Goal: Information Seeking & Learning: Check status

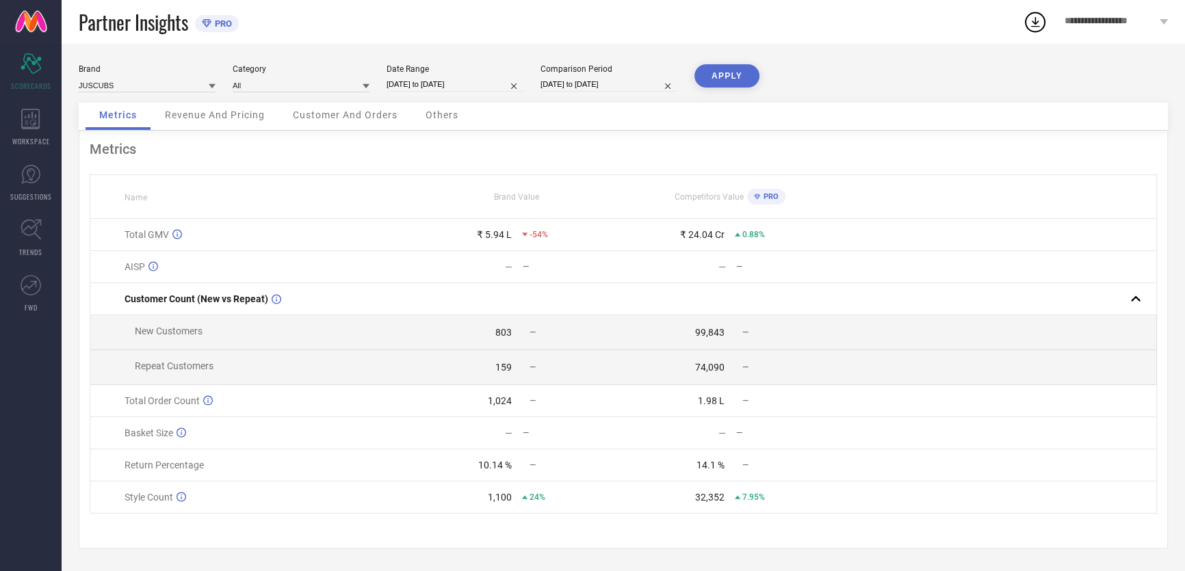
scroll to position [6, 0]
click at [226, 109] on span "Revenue And Pricing" at bounding box center [215, 114] width 100 height 11
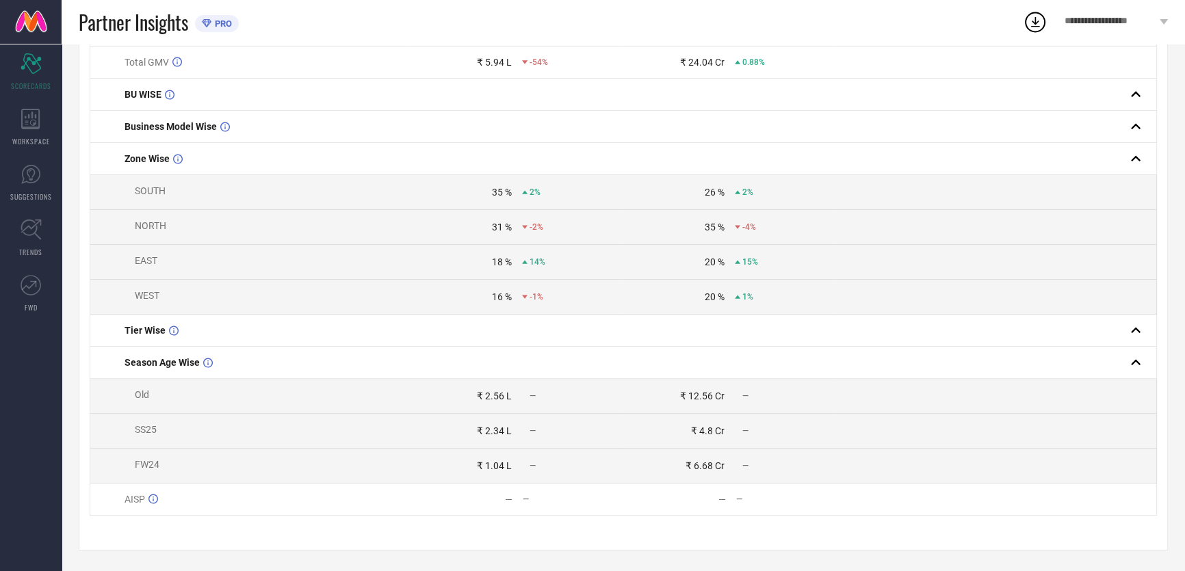
scroll to position [0, 0]
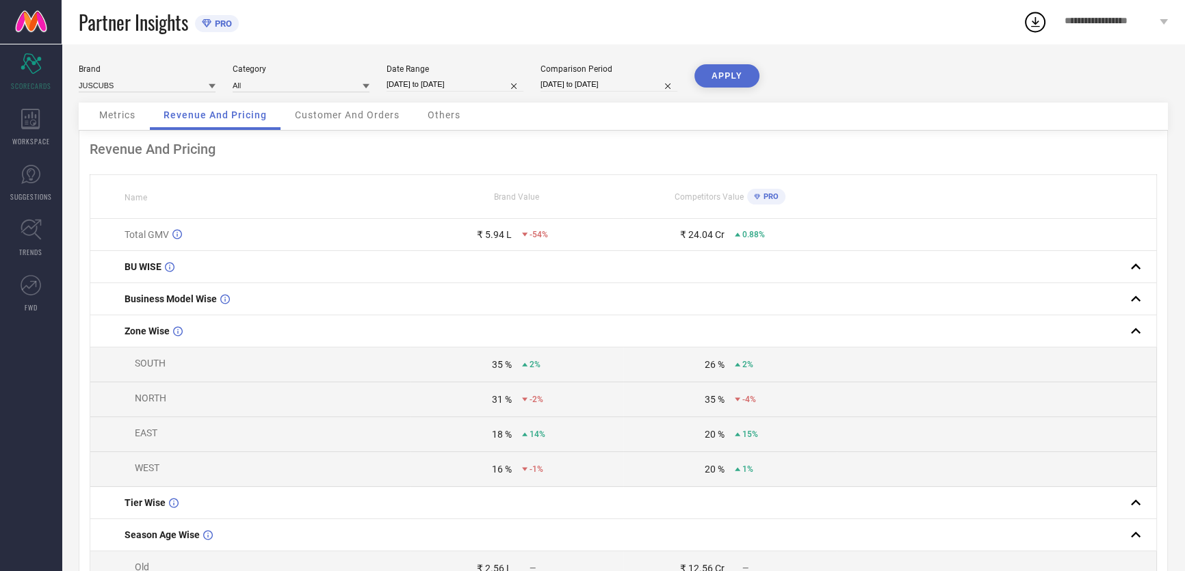
drag, startPoint x: 356, startPoint y: 131, endPoint x: 352, endPoint y: 122, distance: 9.8
click at [356, 130] on div "Customer And Orders" at bounding box center [347, 116] width 132 height 27
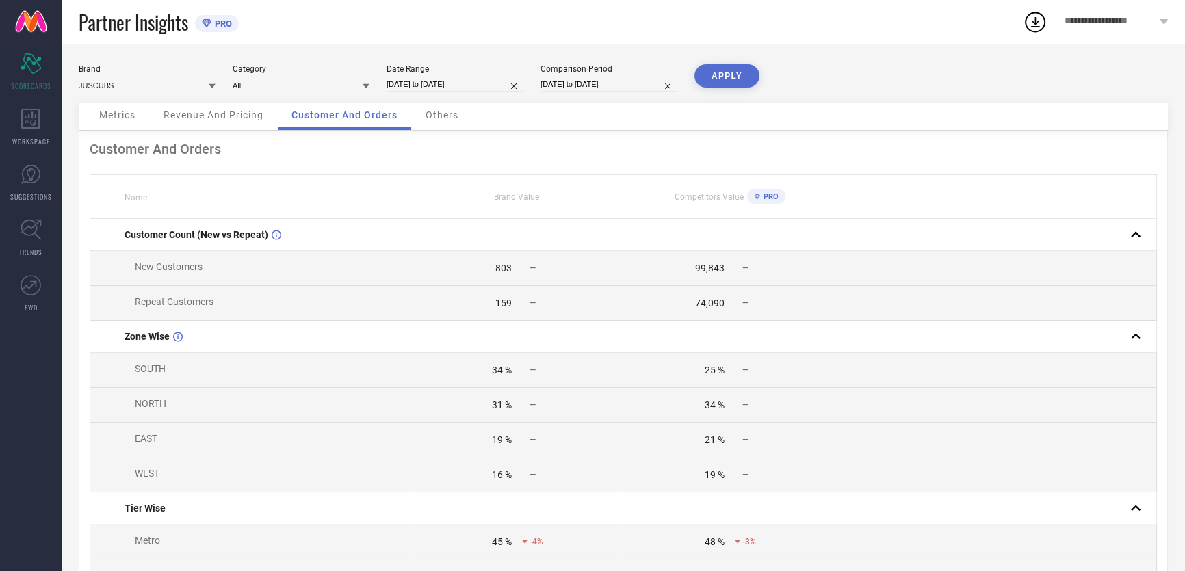
click at [438, 120] on span "Others" at bounding box center [441, 114] width 33 height 11
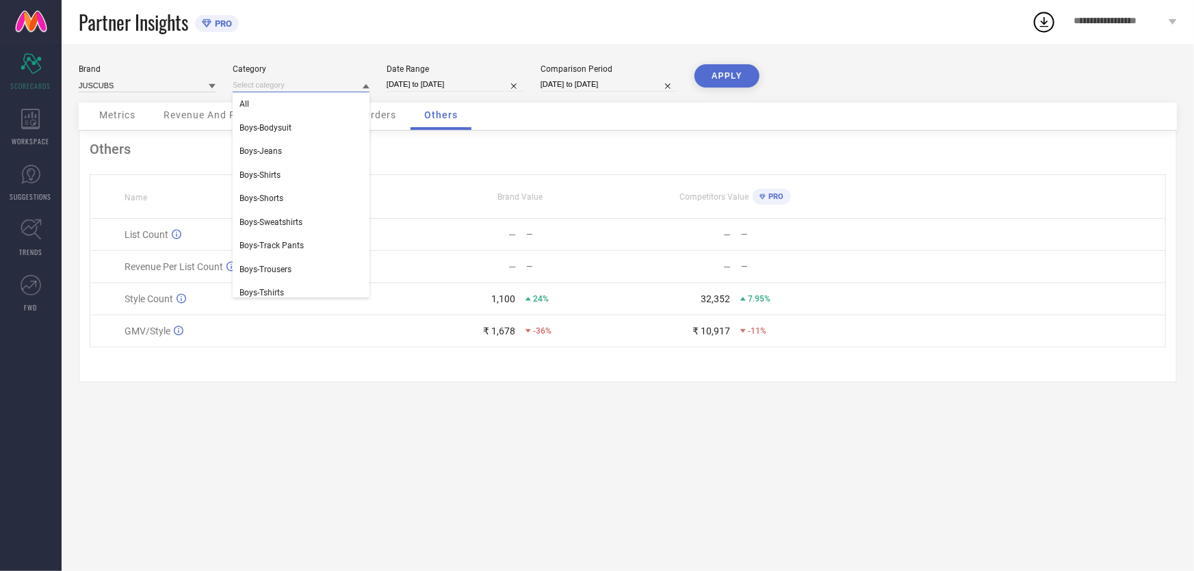
click at [248, 86] on input at bounding box center [301, 85] width 137 height 14
click at [886, 81] on div "Brand JUSCUBS Category All Boys-Bodysuit Boys-Jeans Boys-Shirts Boys-Shorts Boy…" at bounding box center [628, 83] width 1098 height 38
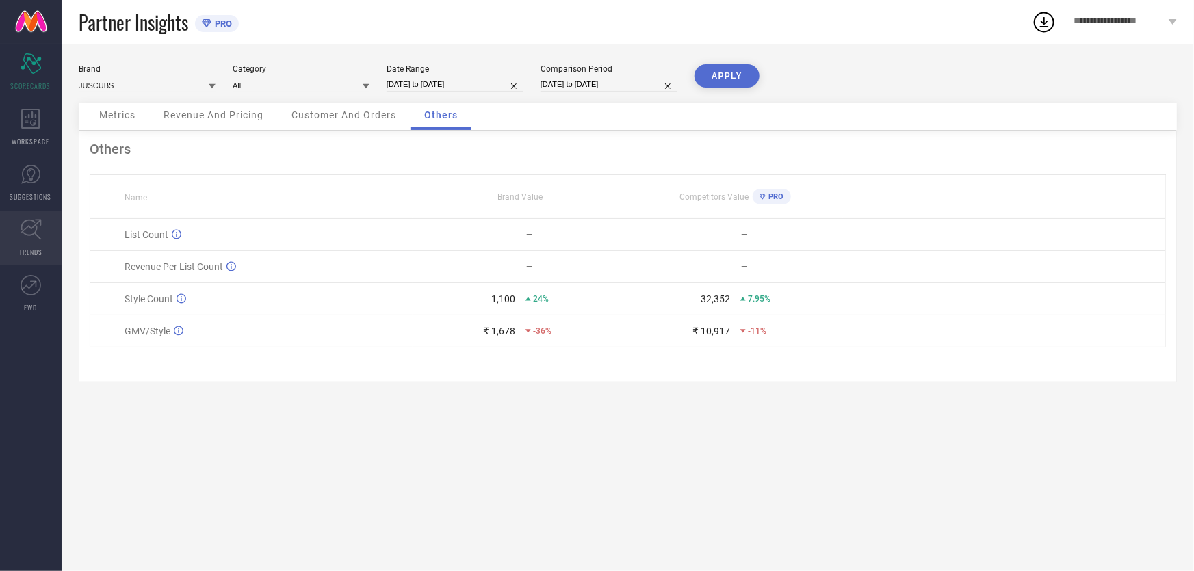
click at [23, 226] on icon at bounding box center [31, 229] width 21 height 21
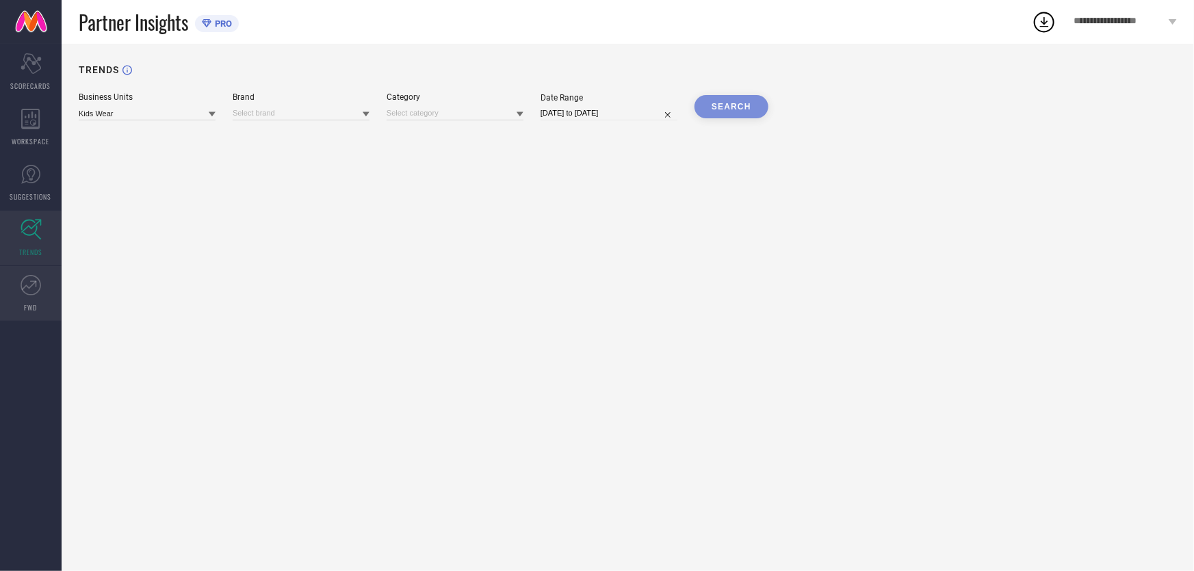
click at [35, 298] on link "FWD" at bounding box center [31, 293] width 62 height 55
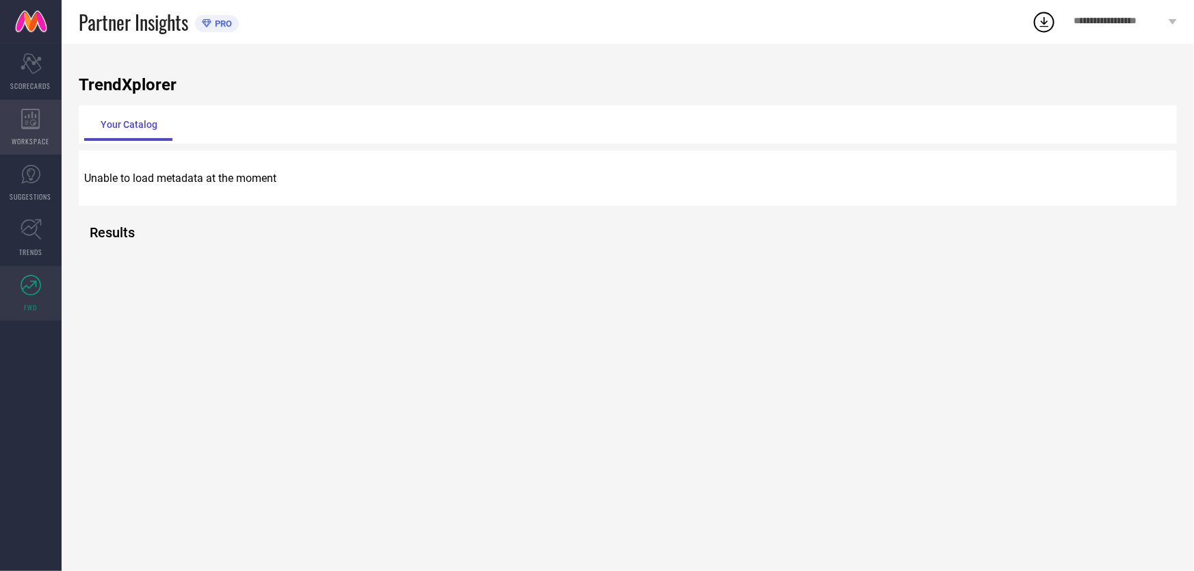
click at [38, 120] on icon at bounding box center [30, 119] width 18 height 21
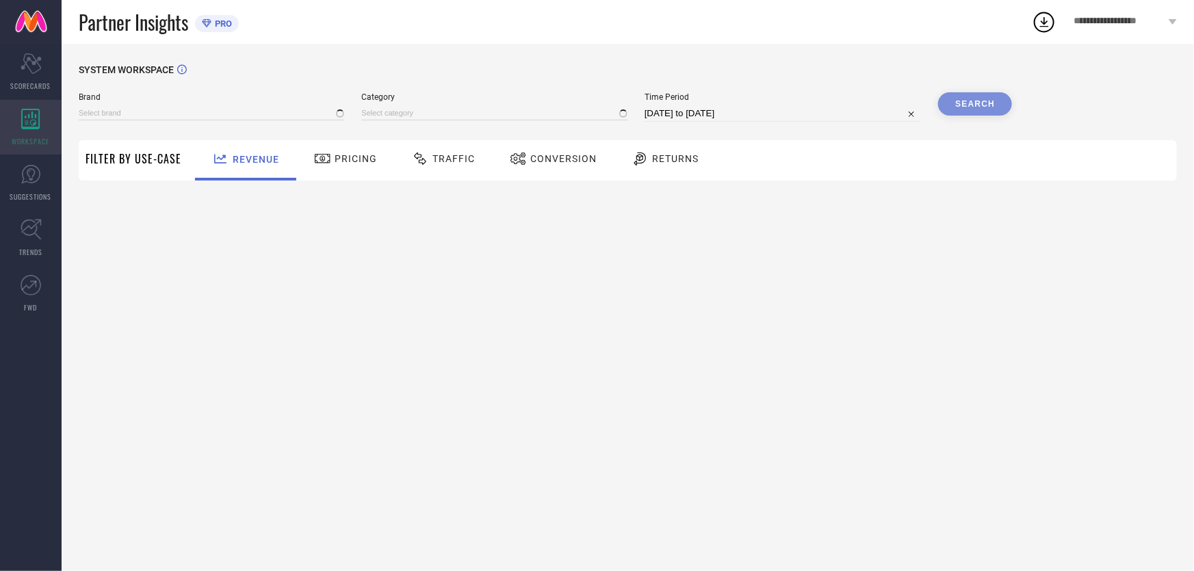
type input "JUSCUBS"
type input "All"
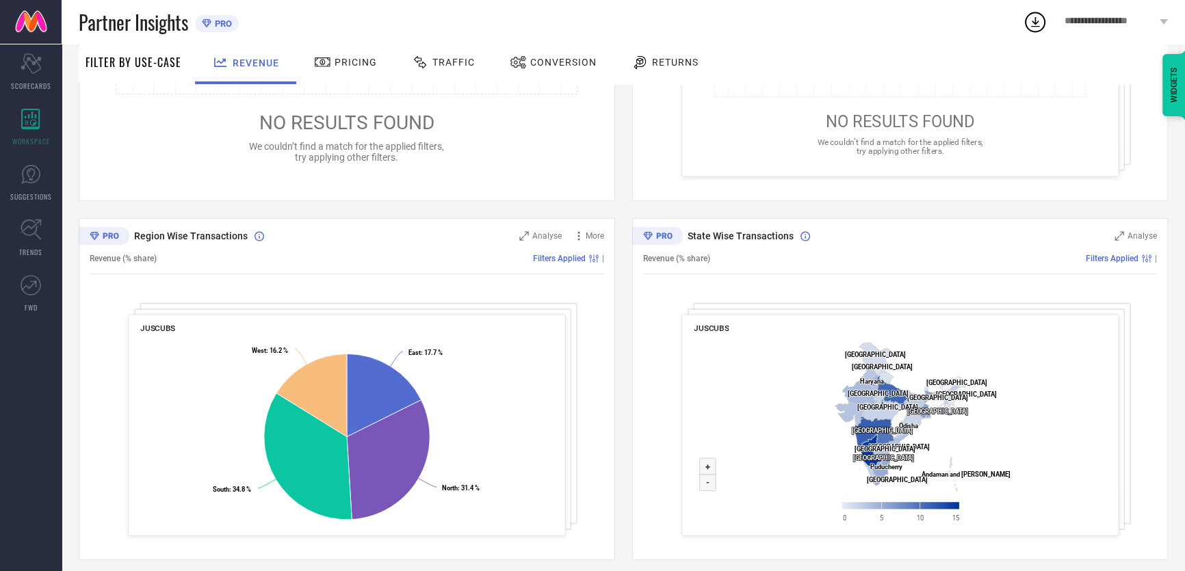
scroll to position [386, 0]
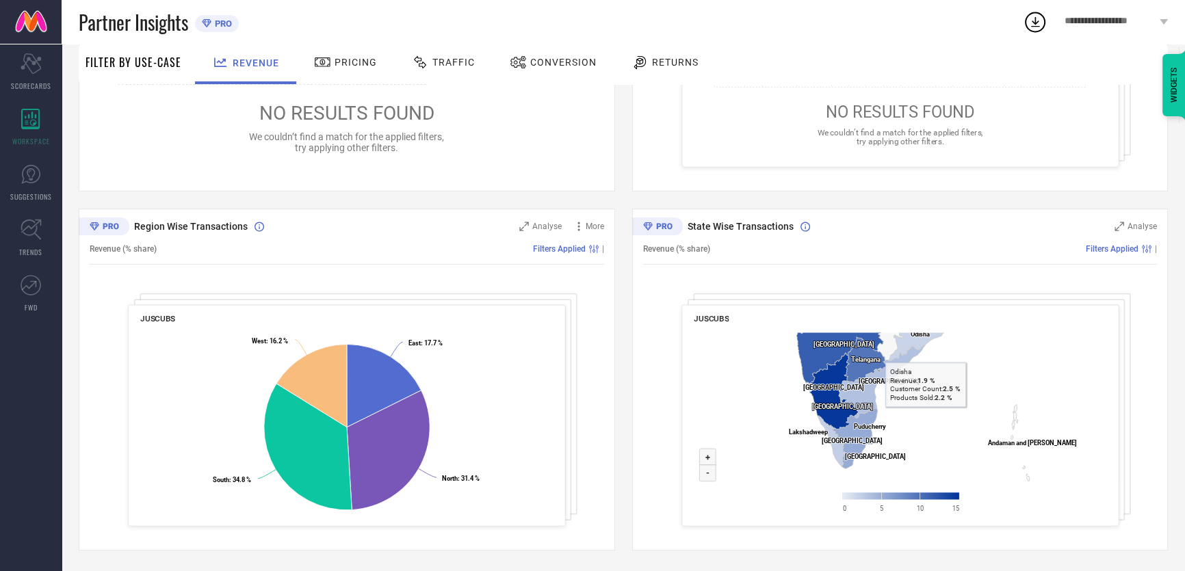
drag, startPoint x: 915, startPoint y: 434, endPoint x: 867, endPoint y: 476, distance: 64.0
click at [962, 341] on rect at bounding box center [900, 426] width 413 height 198
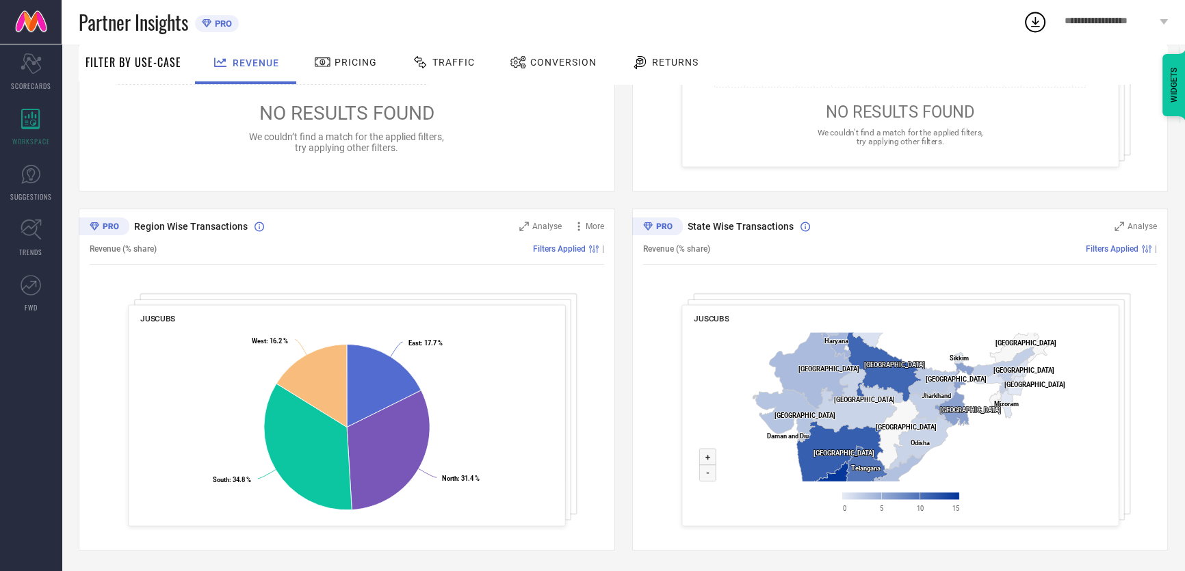
drag, startPoint x: 958, startPoint y: 383, endPoint x: 1014, endPoint y: 492, distance: 123.0
click at [1014, 492] on rect at bounding box center [900, 426] width 413 height 198
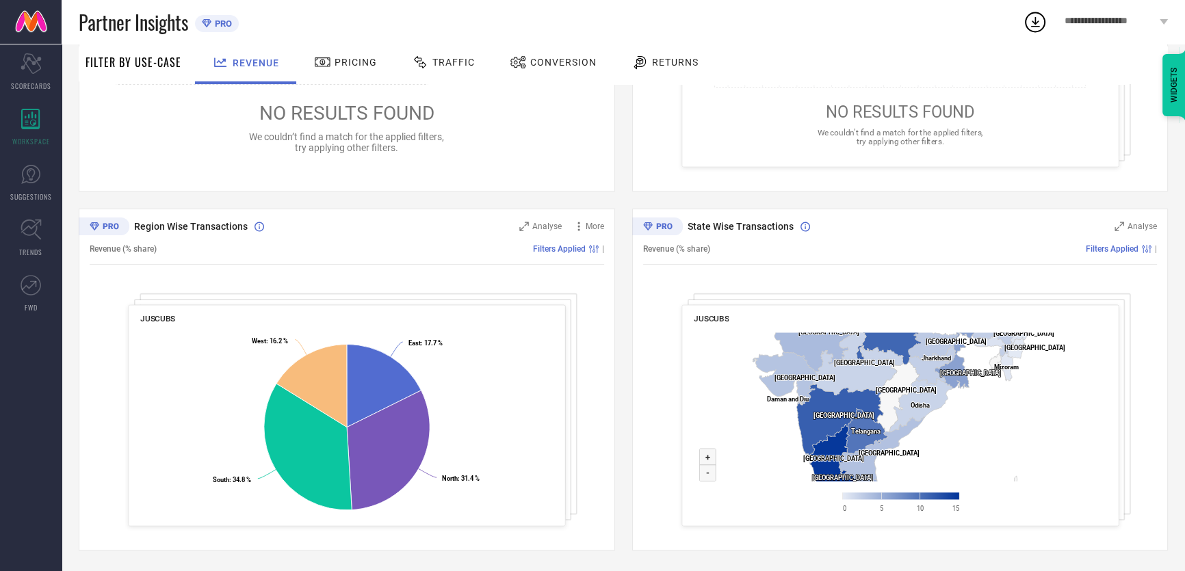
drag, startPoint x: 1045, startPoint y: 461, endPoint x: 1040, endPoint y: 424, distance: 37.2
click at [1040, 424] on rect at bounding box center [900, 426] width 413 height 198
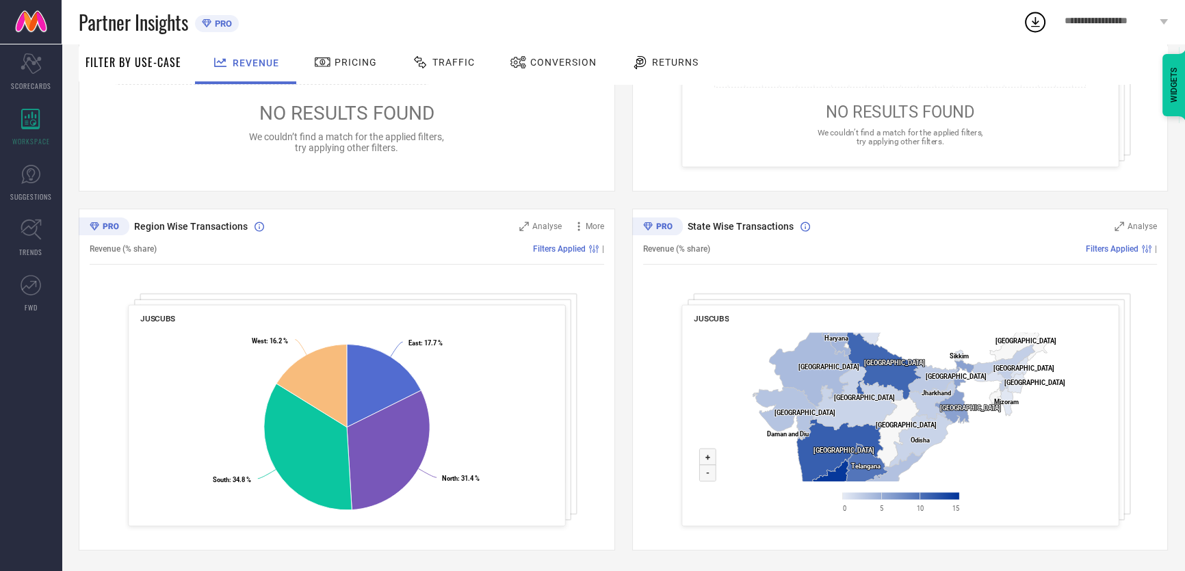
click at [992, 460] on rect at bounding box center [900, 426] width 413 height 198
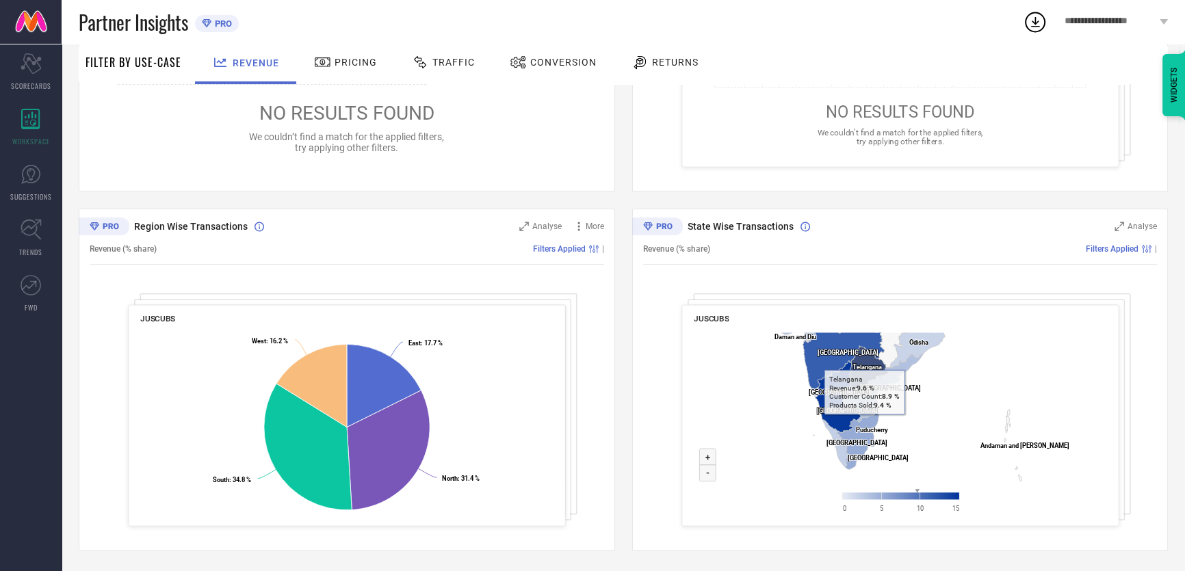
drag, startPoint x: 854, startPoint y: 458, endPoint x: 862, endPoint y: 359, distance: 99.5
click at [862, 359] on icon at bounding box center [867, 367] width 41 height 42
click at [867, 430] on text "Puducherry ​ Puducherry" at bounding box center [871, 430] width 32 height 8
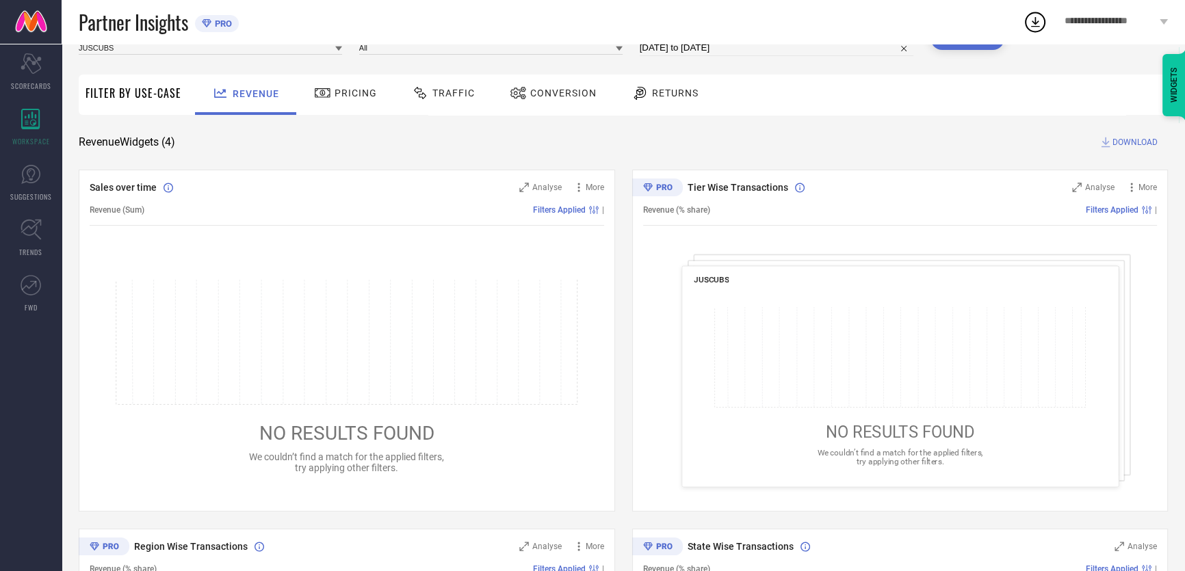
scroll to position [13, 0]
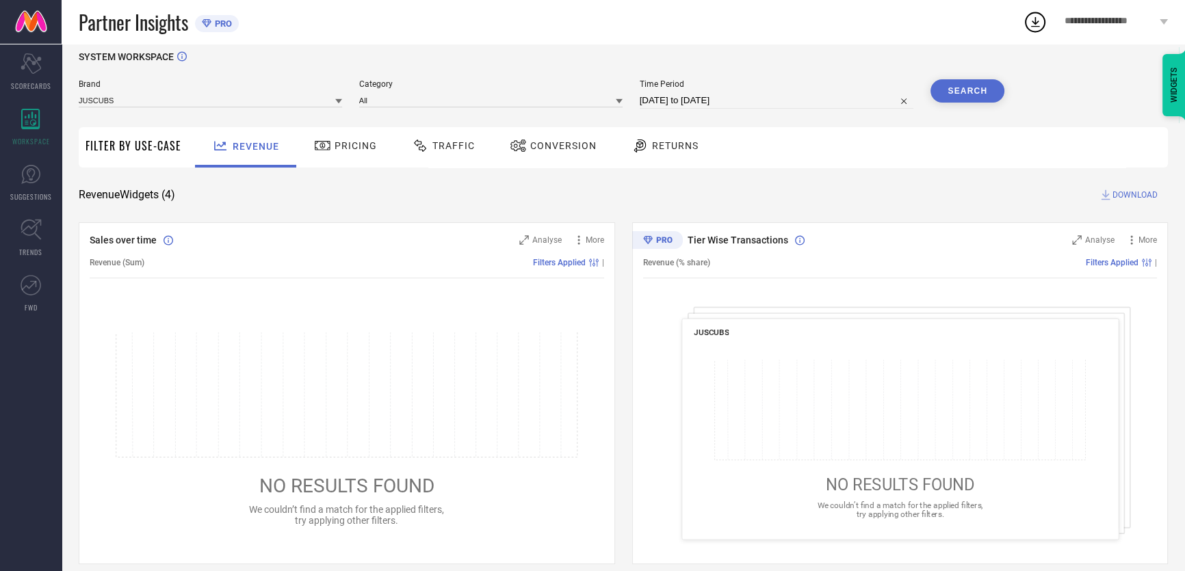
click at [342, 148] on span "Pricing" at bounding box center [355, 145] width 42 height 11
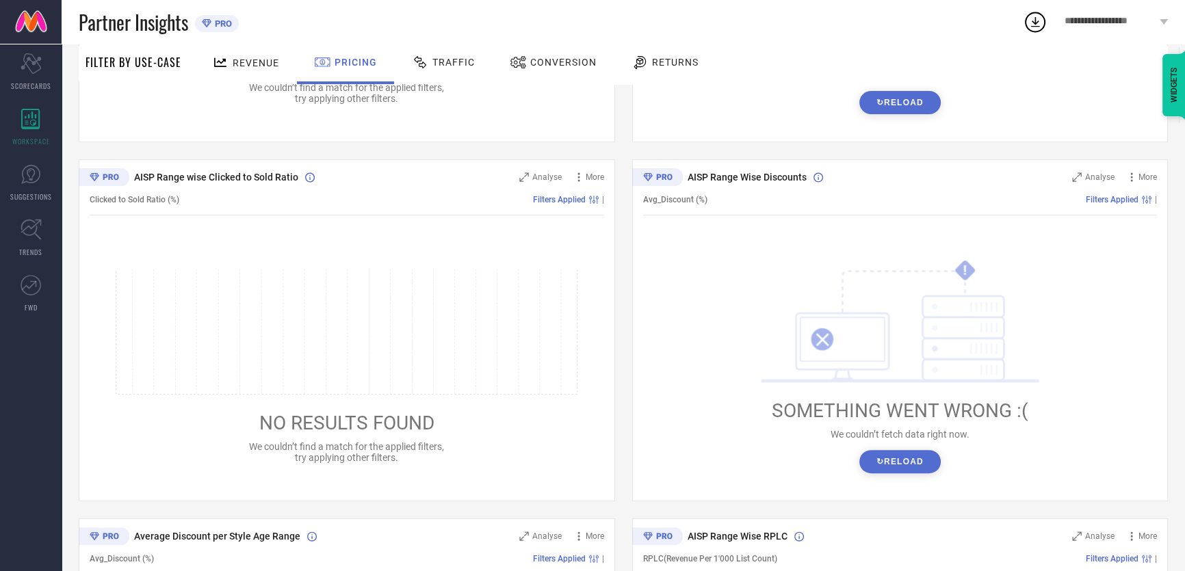
scroll to position [745, 0]
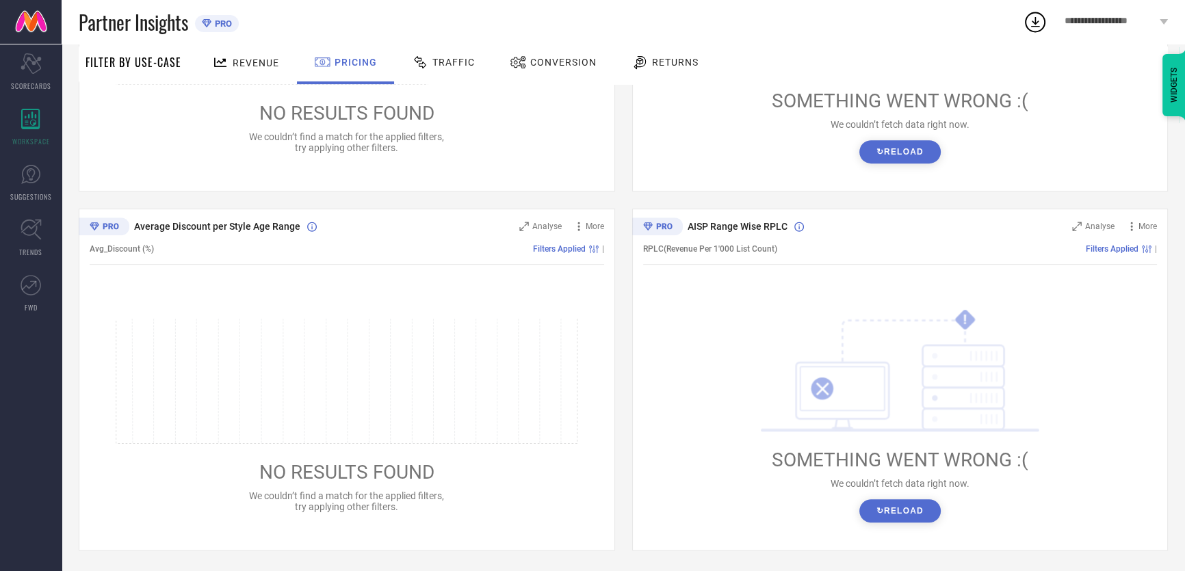
click at [880, 154] on button "↻ Reload" at bounding box center [899, 151] width 81 height 23
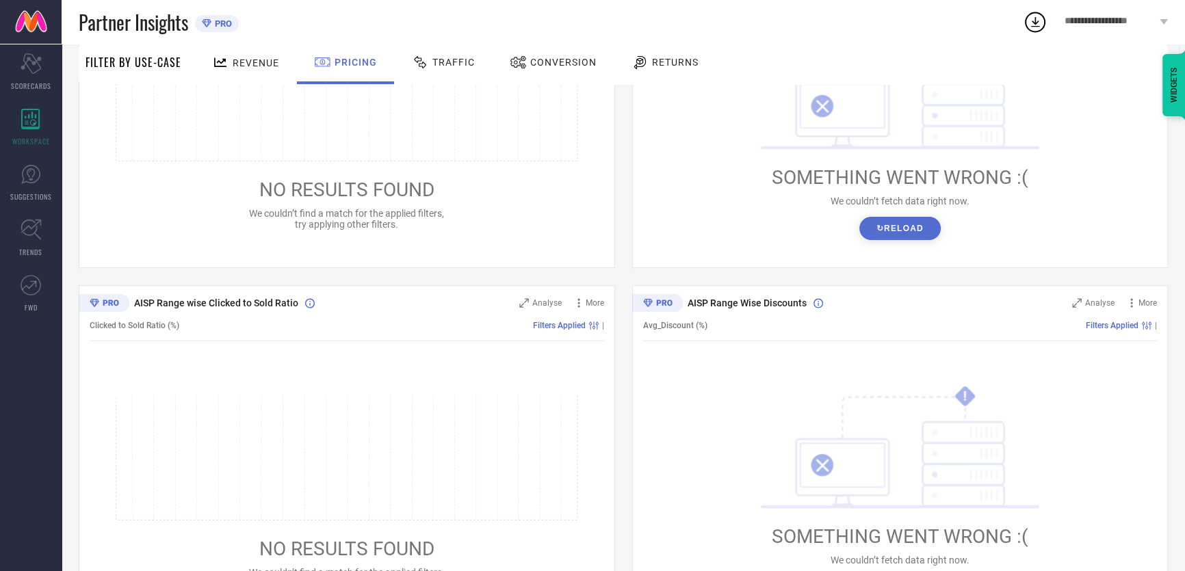
scroll to position [0, 0]
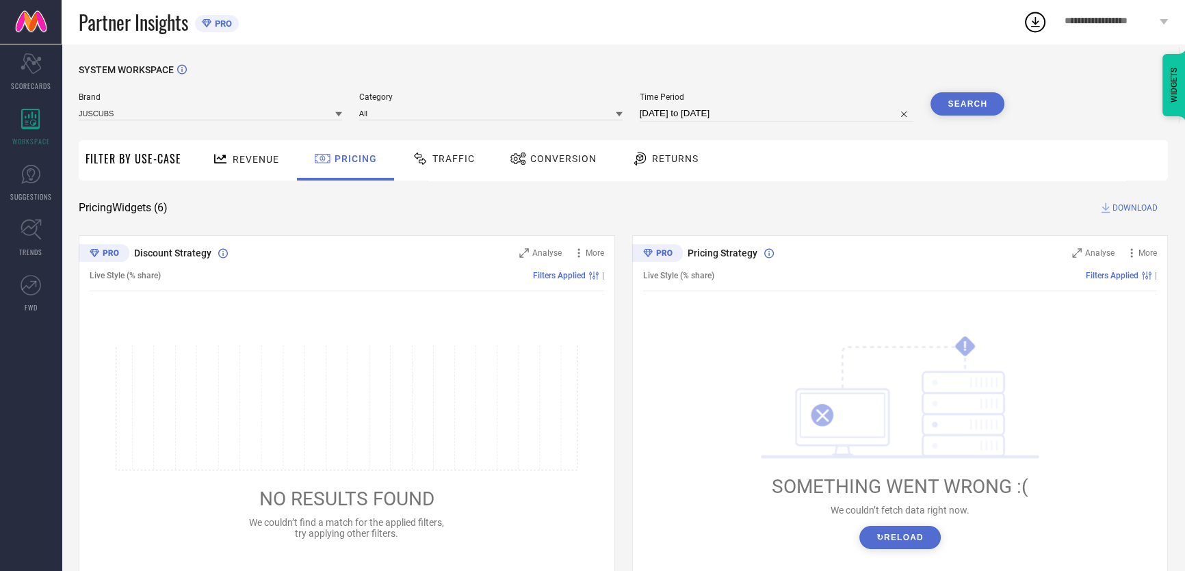
click at [458, 157] on span "Traffic" at bounding box center [453, 158] width 42 height 11
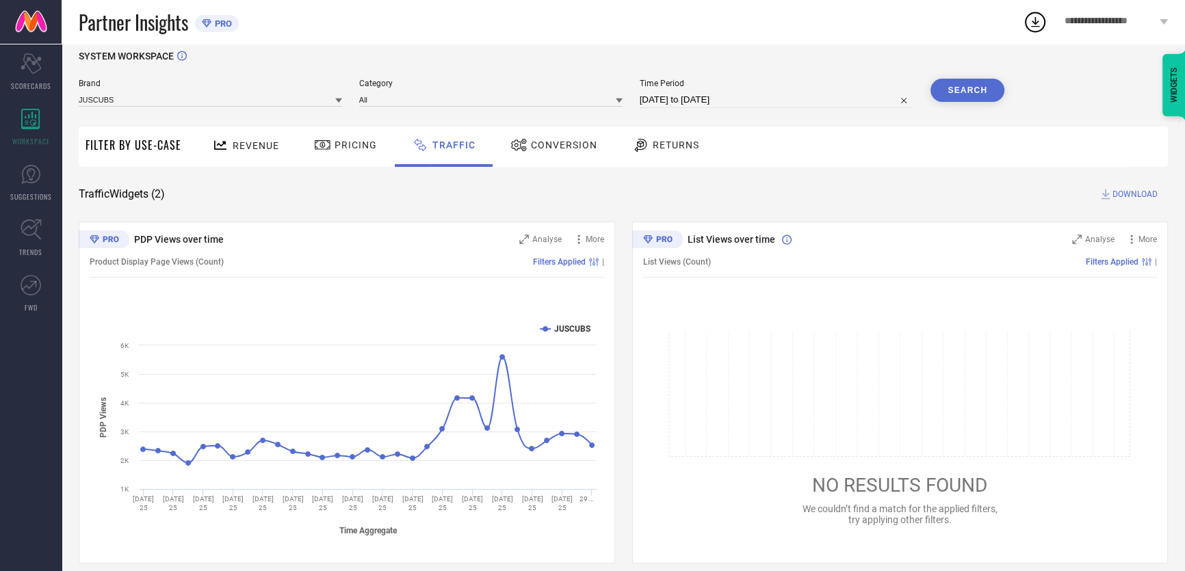
scroll to position [27, 0]
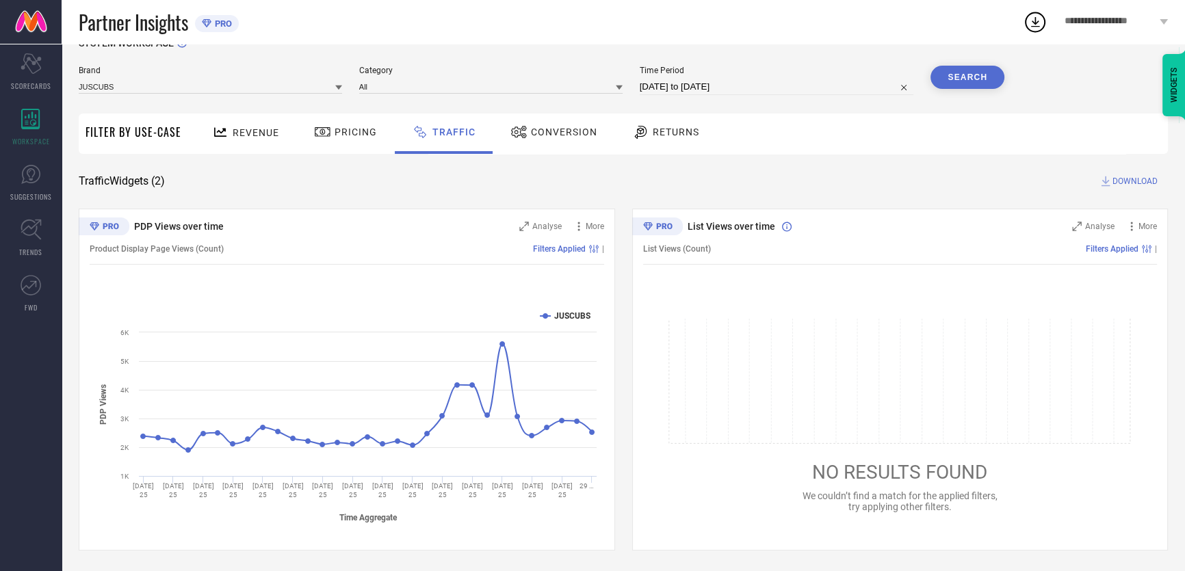
click at [543, 116] on div "Conversion" at bounding box center [553, 134] width 121 height 40
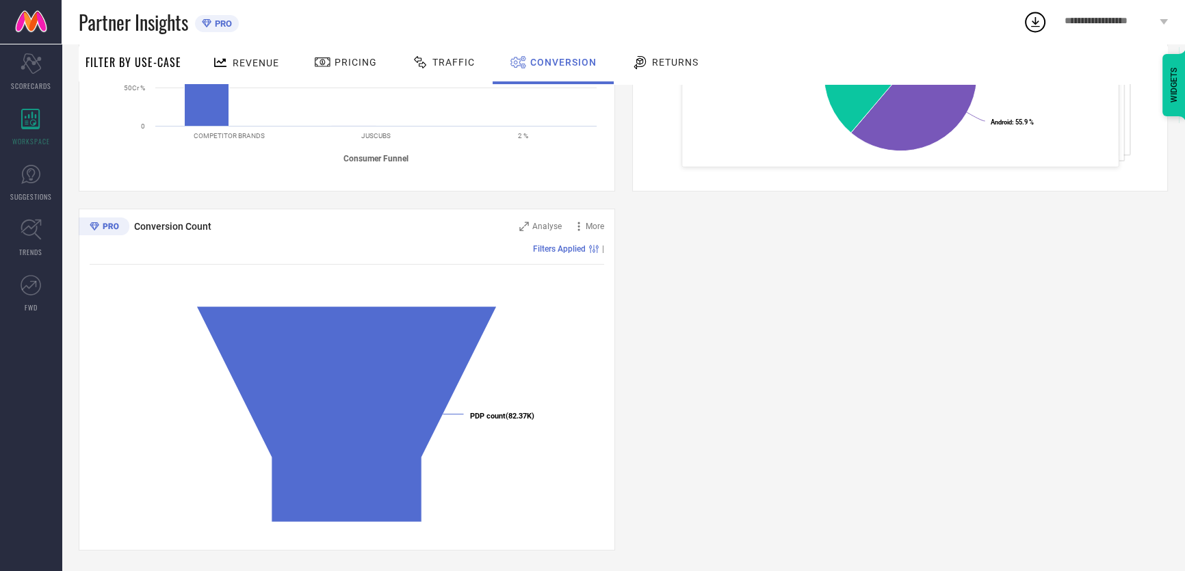
scroll to position [199, 0]
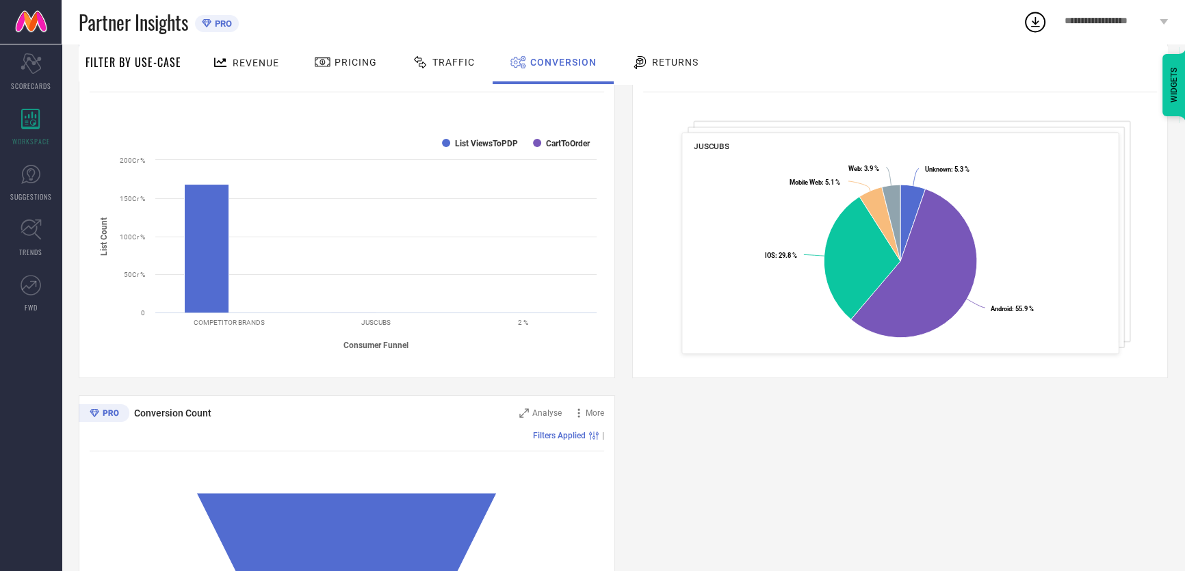
click at [661, 57] on span "Returns" at bounding box center [675, 62] width 47 height 11
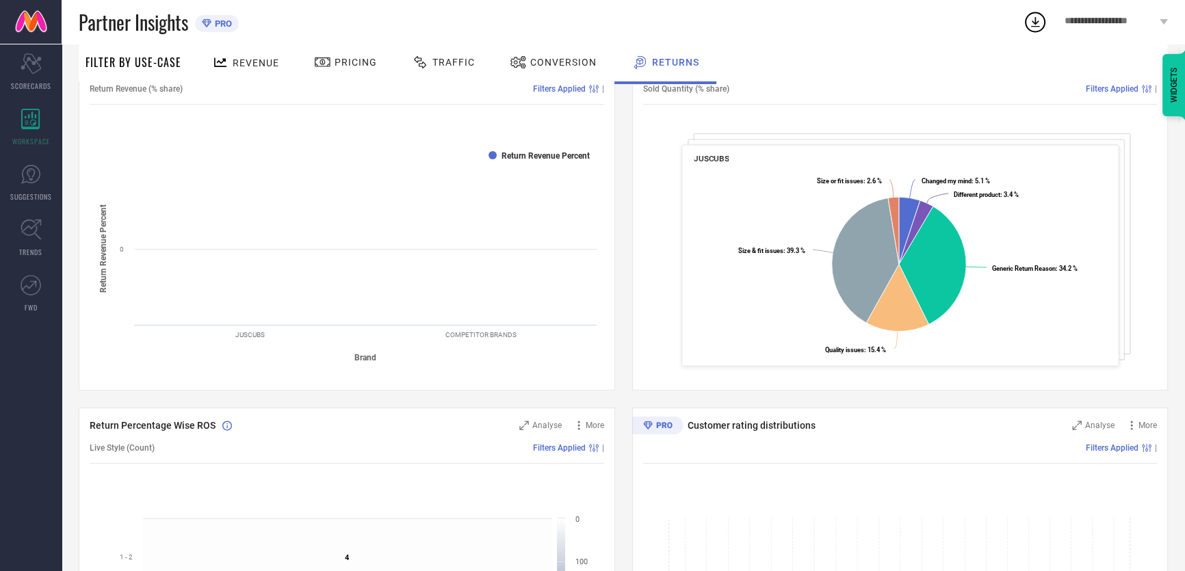
scroll to position [186, 0]
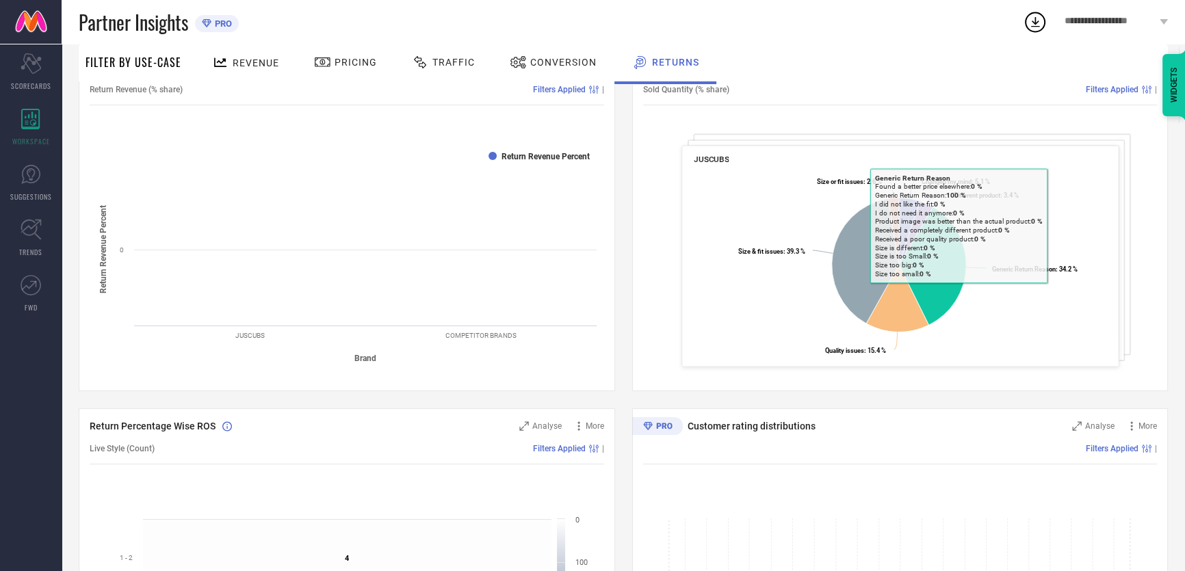
drag, startPoint x: 1108, startPoint y: 317, endPoint x: 1108, endPoint y: 308, distance: 8.9
click at [1108, 314] on div "JUSCUBS Created with Highcharts 9.3.3 Changed my mind : 5.1 % ​ Changed my mind…" at bounding box center [899, 257] width 437 height 222
click at [1023, 302] on rect at bounding box center [900, 267] width 413 height 198
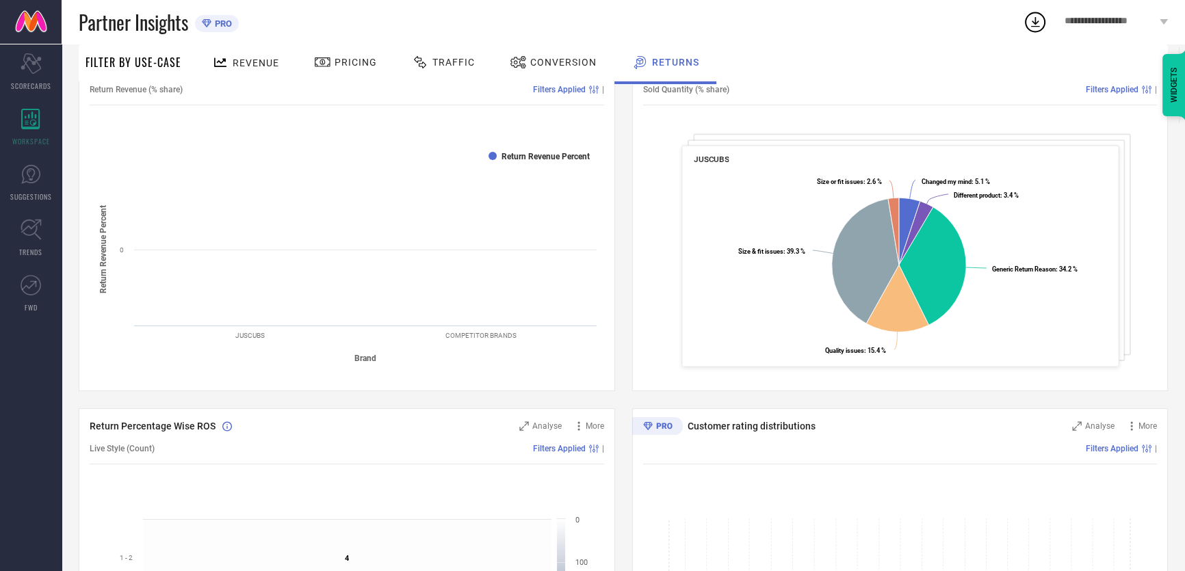
click at [1020, 303] on rect at bounding box center [900, 267] width 413 height 198
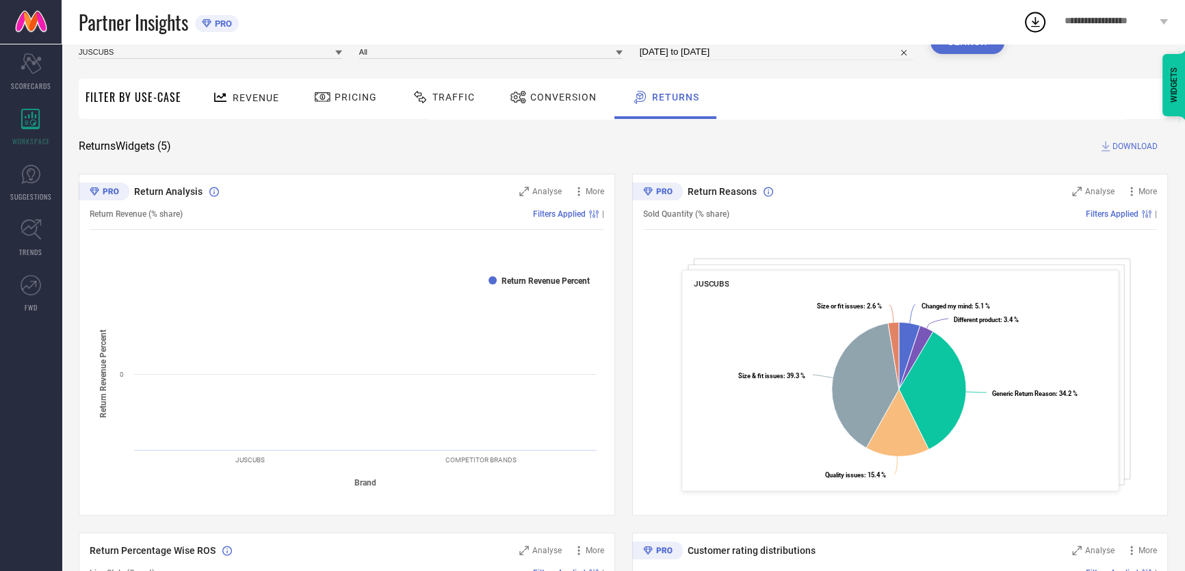
scroll to position [61, 0]
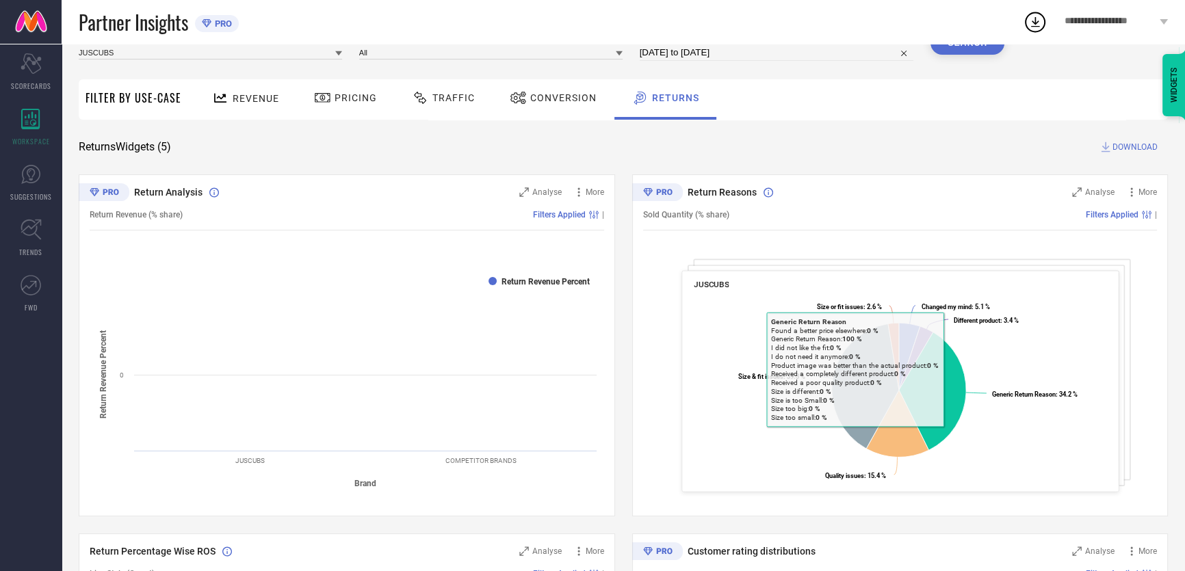
click at [1005, 355] on rect at bounding box center [900, 392] width 413 height 198
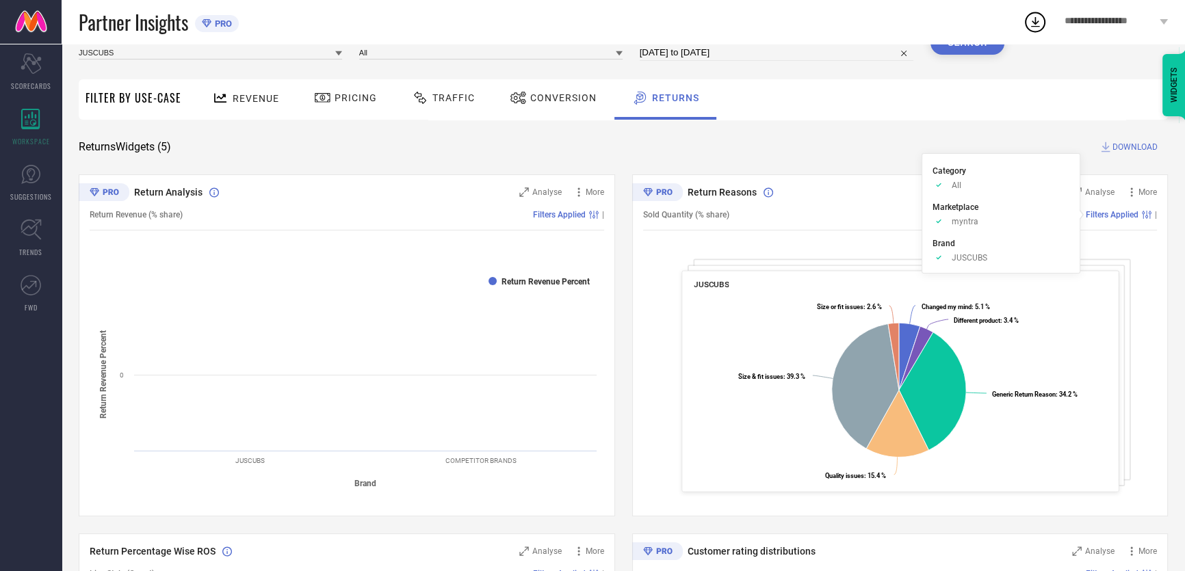
click at [1115, 213] on span "Filters Applied" at bounding box center [1111, 215] width 53 height 10
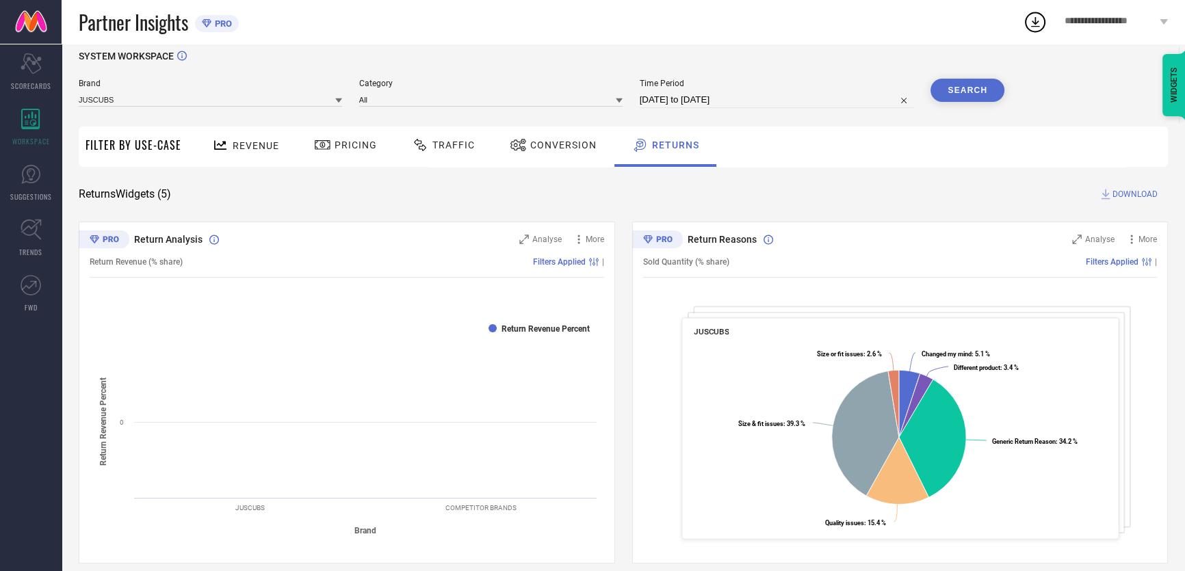
scroll to position [0, 0]
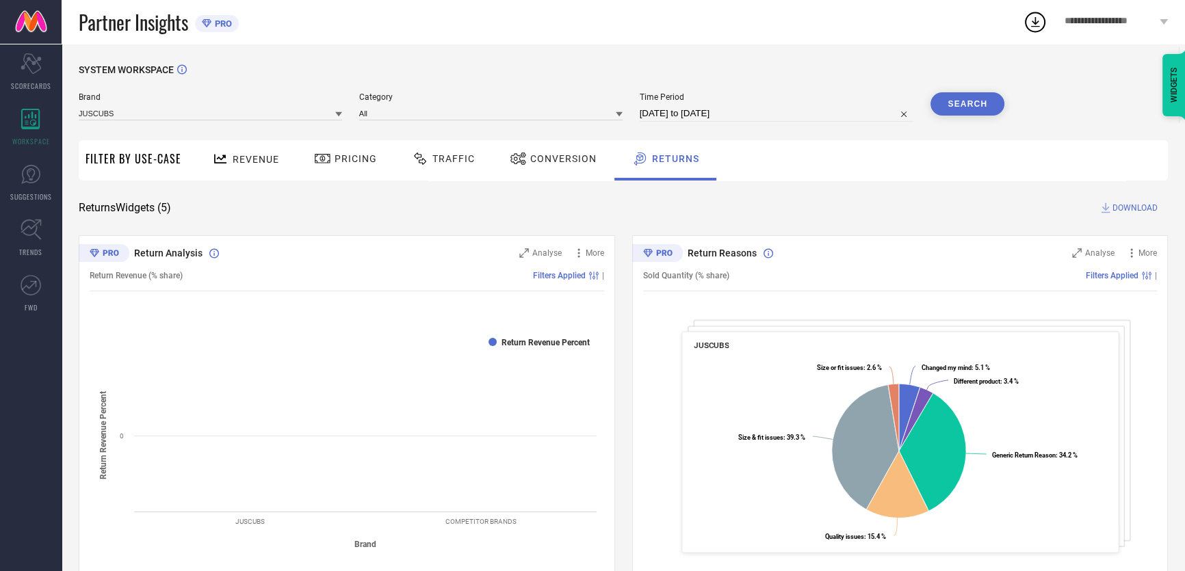
select select "7"
select select "2025"
select select "8"
select select "2025"
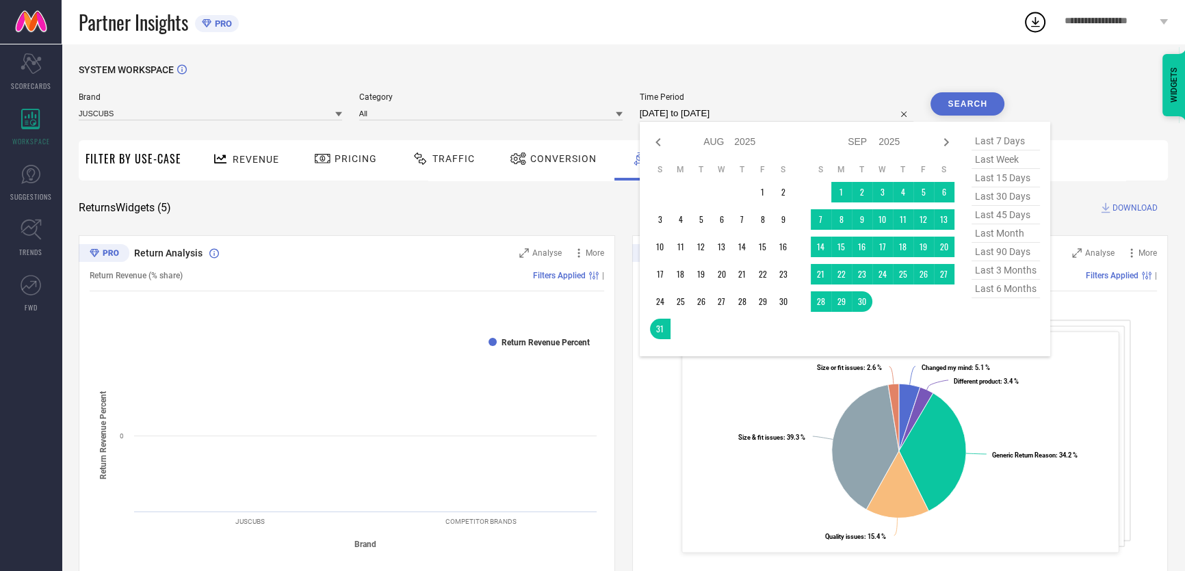
click at [669, 107] on input "[DATE] to [DATE]" at bounding box center [777, 113] width 274 height 16
click at [841, 188] on td "1" at bounding box center [841, 192] width 21 height 21
type input "[DATE] to [DATE]"
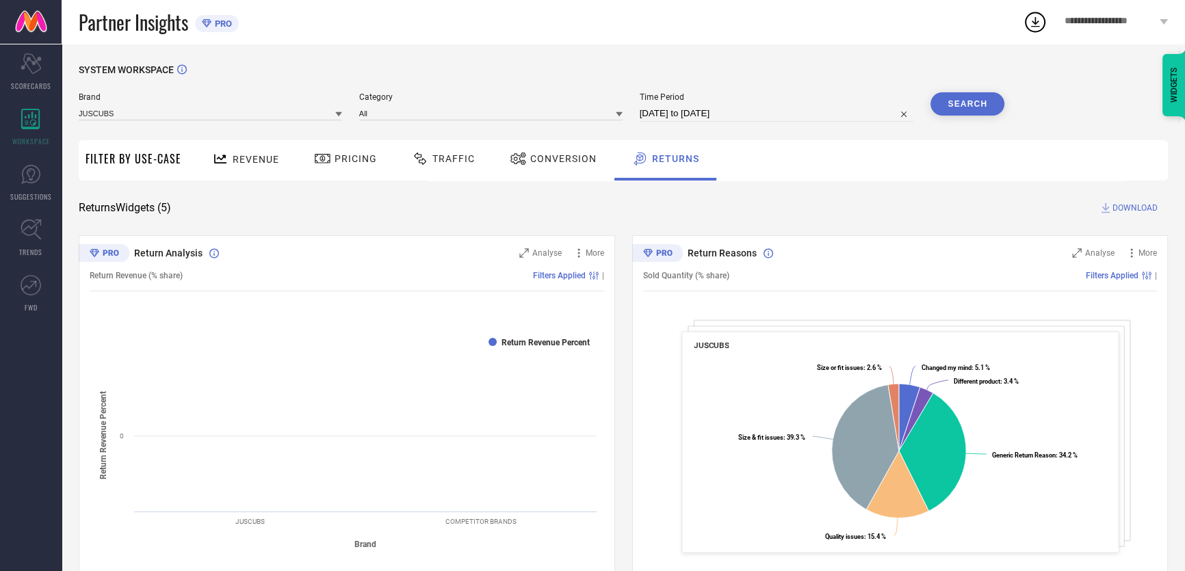
click at [964, 107] on button "Search" at bounding box center [967, 103] width 74 height 23
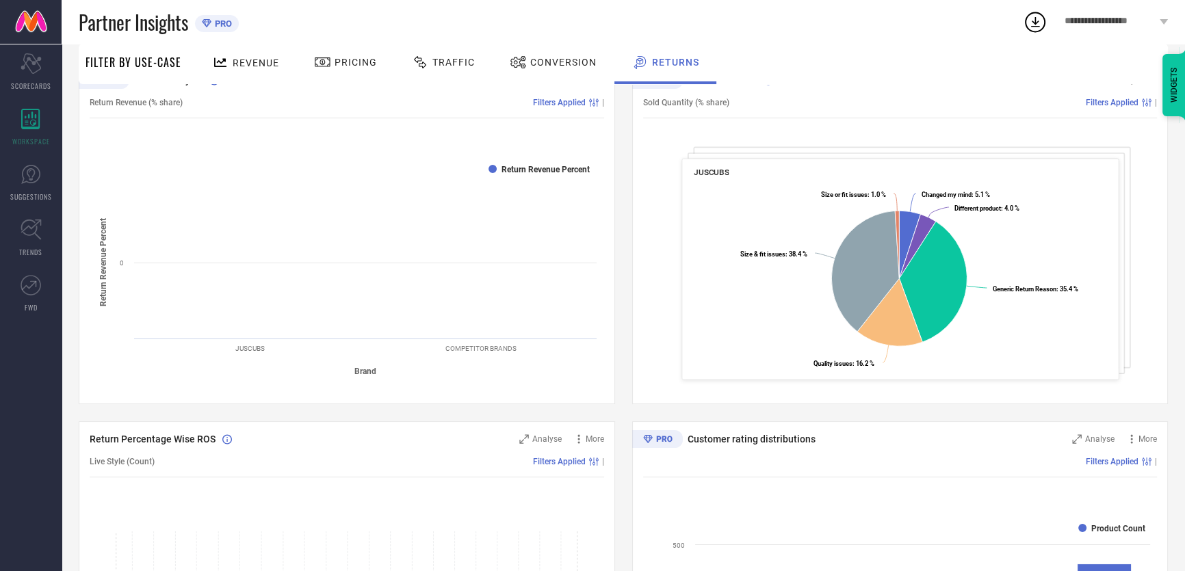
scroll to position [186, 0]
